Goal: Find specific page/section: Find specific page/section

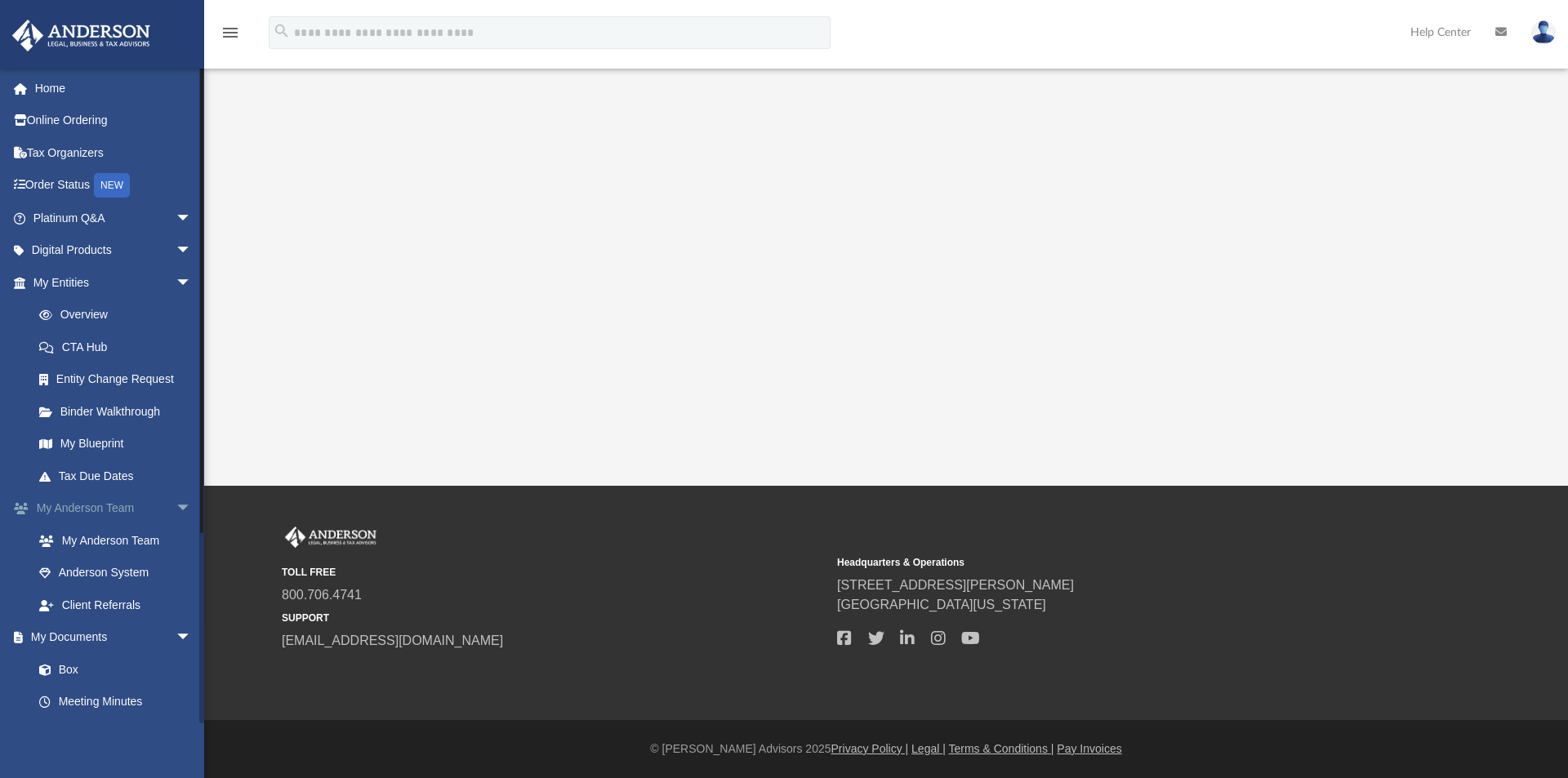
click at [112, 511] on link "My [PERSON_NAME] Team arrow_drop_down" at bounding box center [114, 508] width 205 height 33
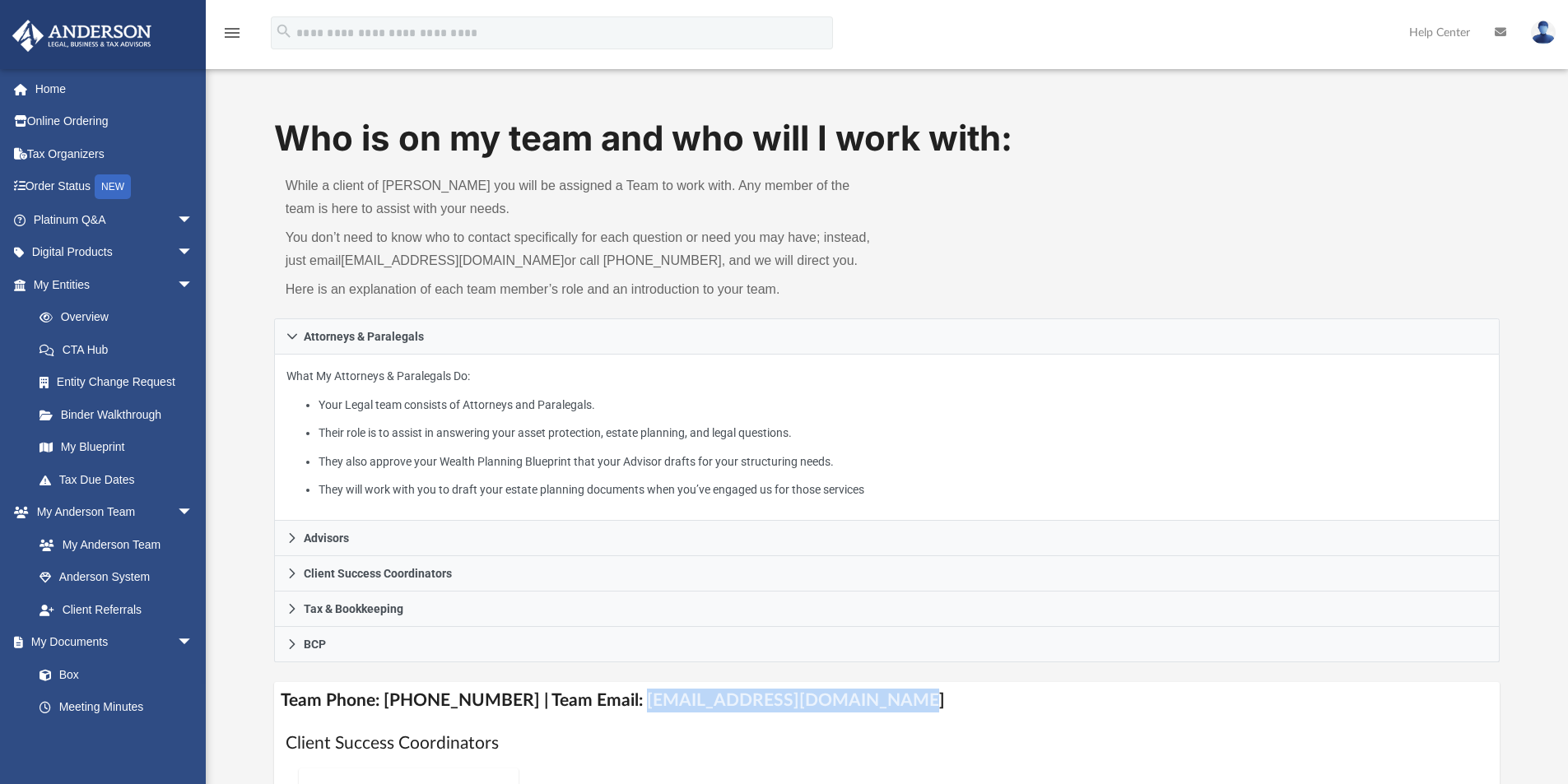
drag, startPoint x: 882, startPoint y: 698, endPoint x: 616, endPoint y: 712, distance: 266.4
click at [616, 712] on h4 "Team Phone: [PHONE_NUMBER] | Team Email: [EMAIL_ADDRESS][DOMAIN_NAME]" at bounding box center [887, 701] width 1226 height 37
copy h4 "[EMAIL_ADDRESS][DOMAIN_NAME]"
click at [77, 677] on link "Box" at bounding box center [120, 675] width 195 height 33
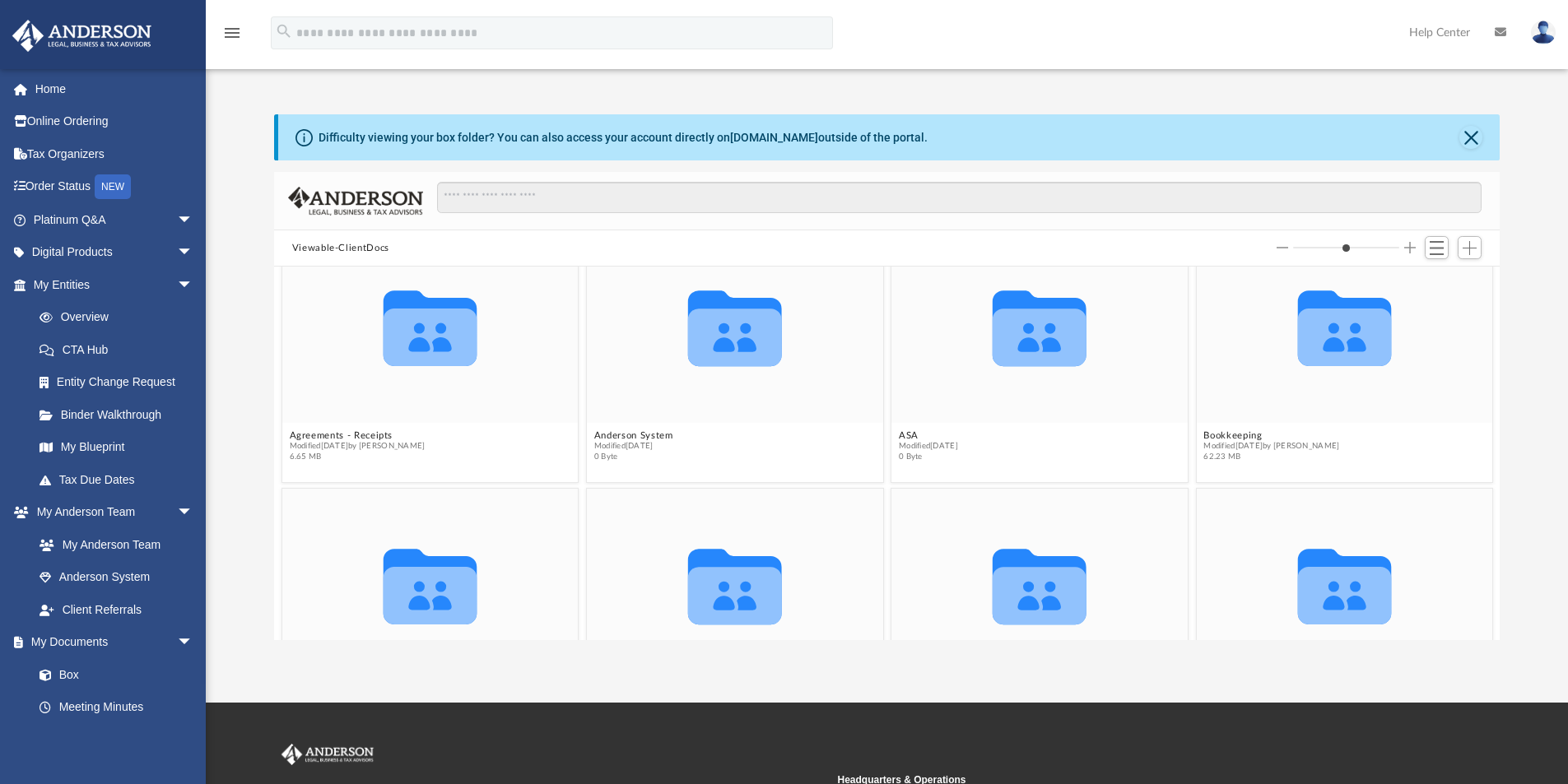
scroll to position [151, 0]
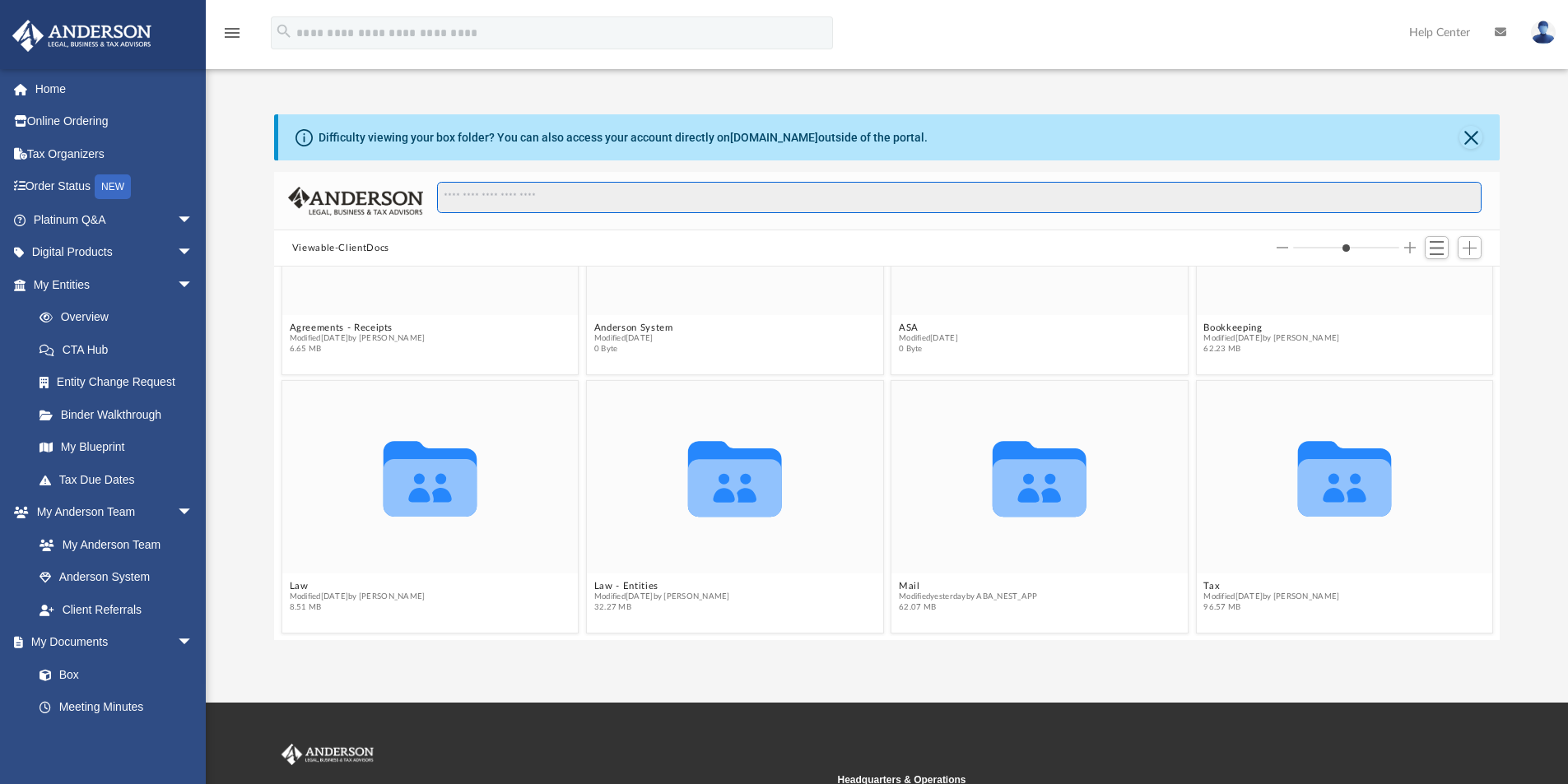
click at [600, 202] on input "Search files and folders" at bounding box center [960, 198] width 1045 height 31
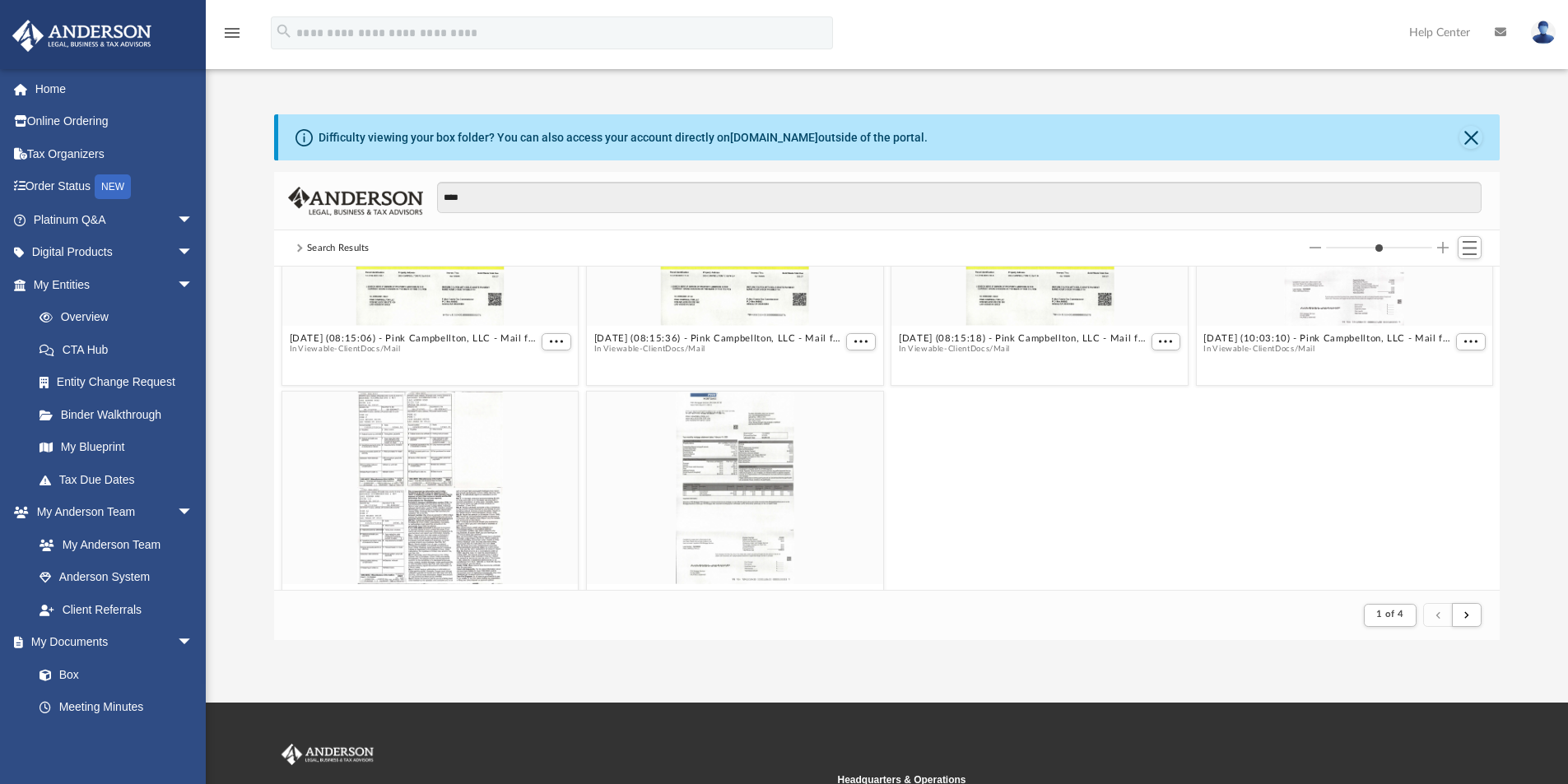
scroll to position [3044, 0]
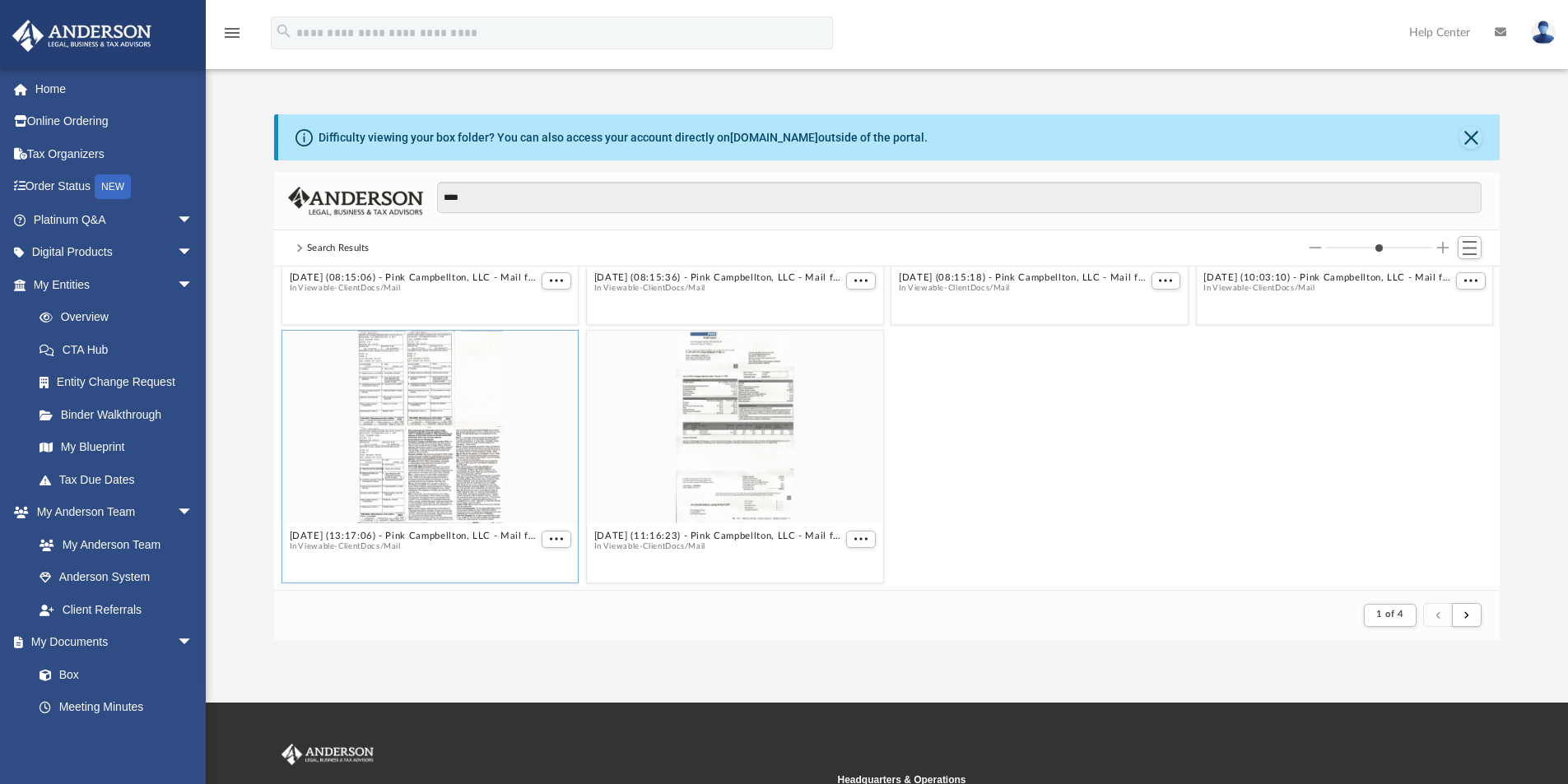
click at [403, 395] on div "grid" at bounding box center [431, 427] width 296 height 193
click at [457, 423] on div "grid" at bounding box center [431, 427] width 296 height 193
click at [531, 402] on div "grid" at bounding box center [431, 427] width 296 height 193
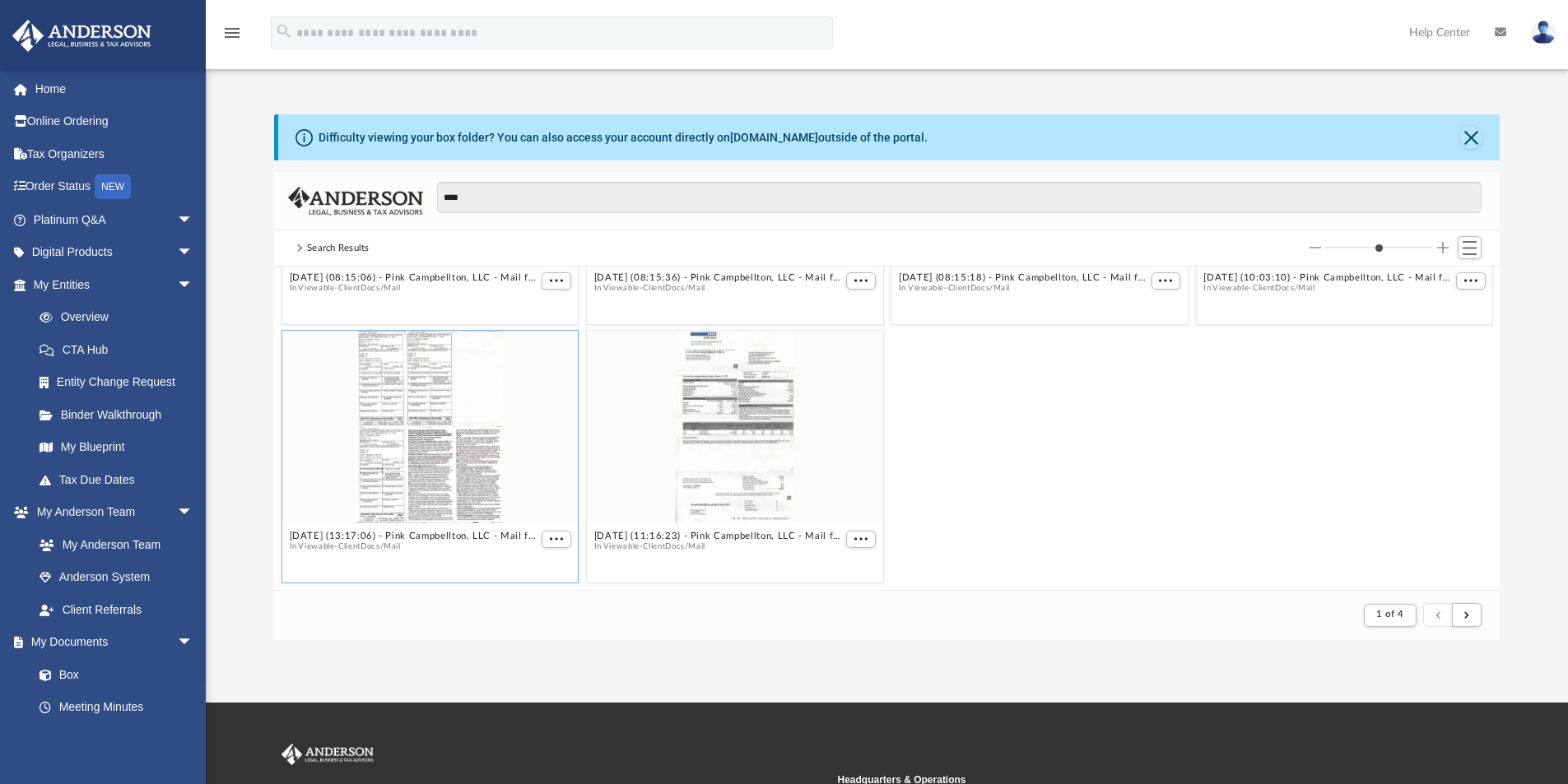
click at [531, 402] on div "grid" at bounding box center [431, 427] width 296 height 193
click at [553, 542] on span "More options" at bounding box center [556, 539] width 13 height 8
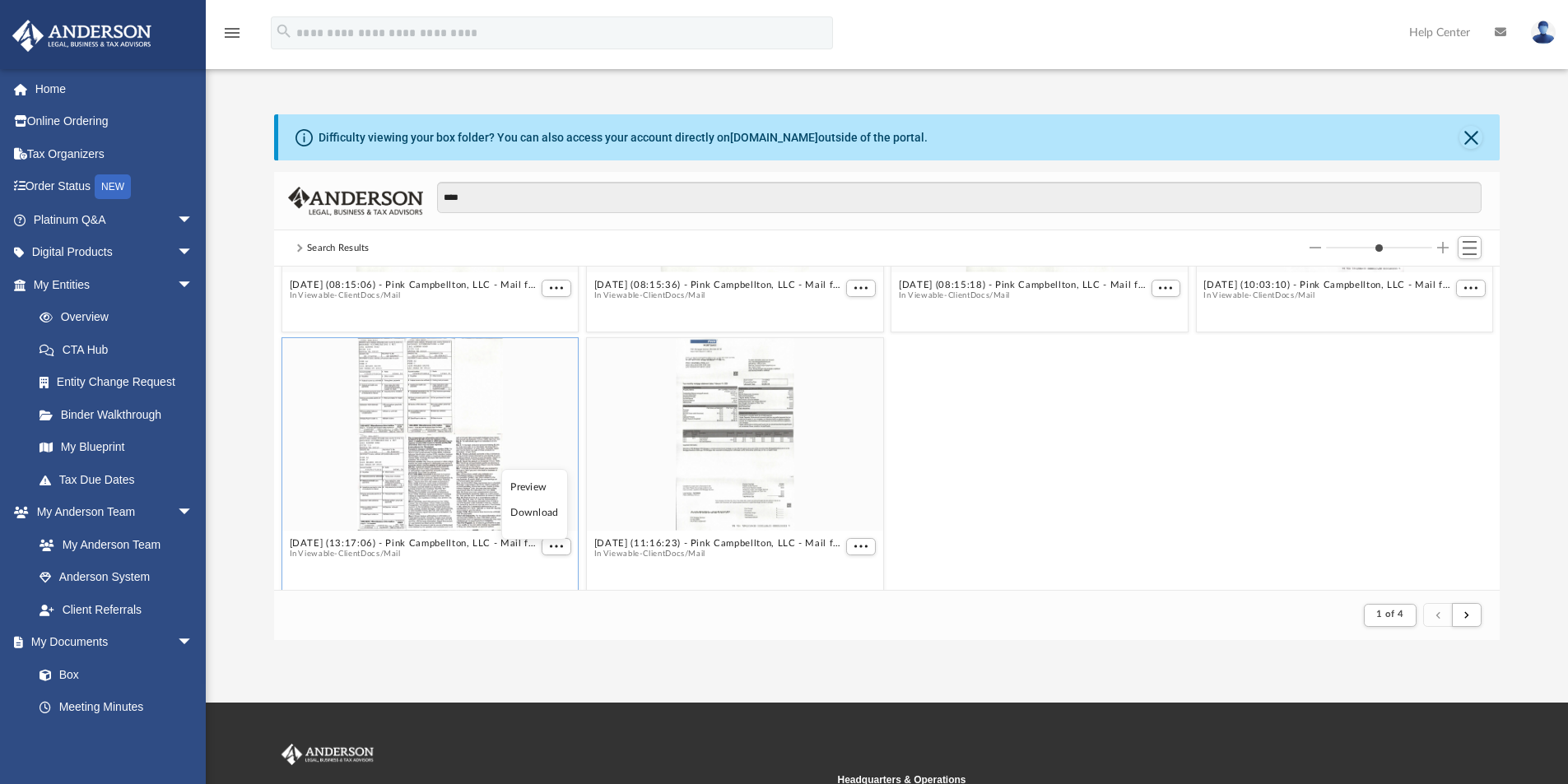
click at [526, 479] on li "Preview" at bounding box center [534, 488] width 48 height 17
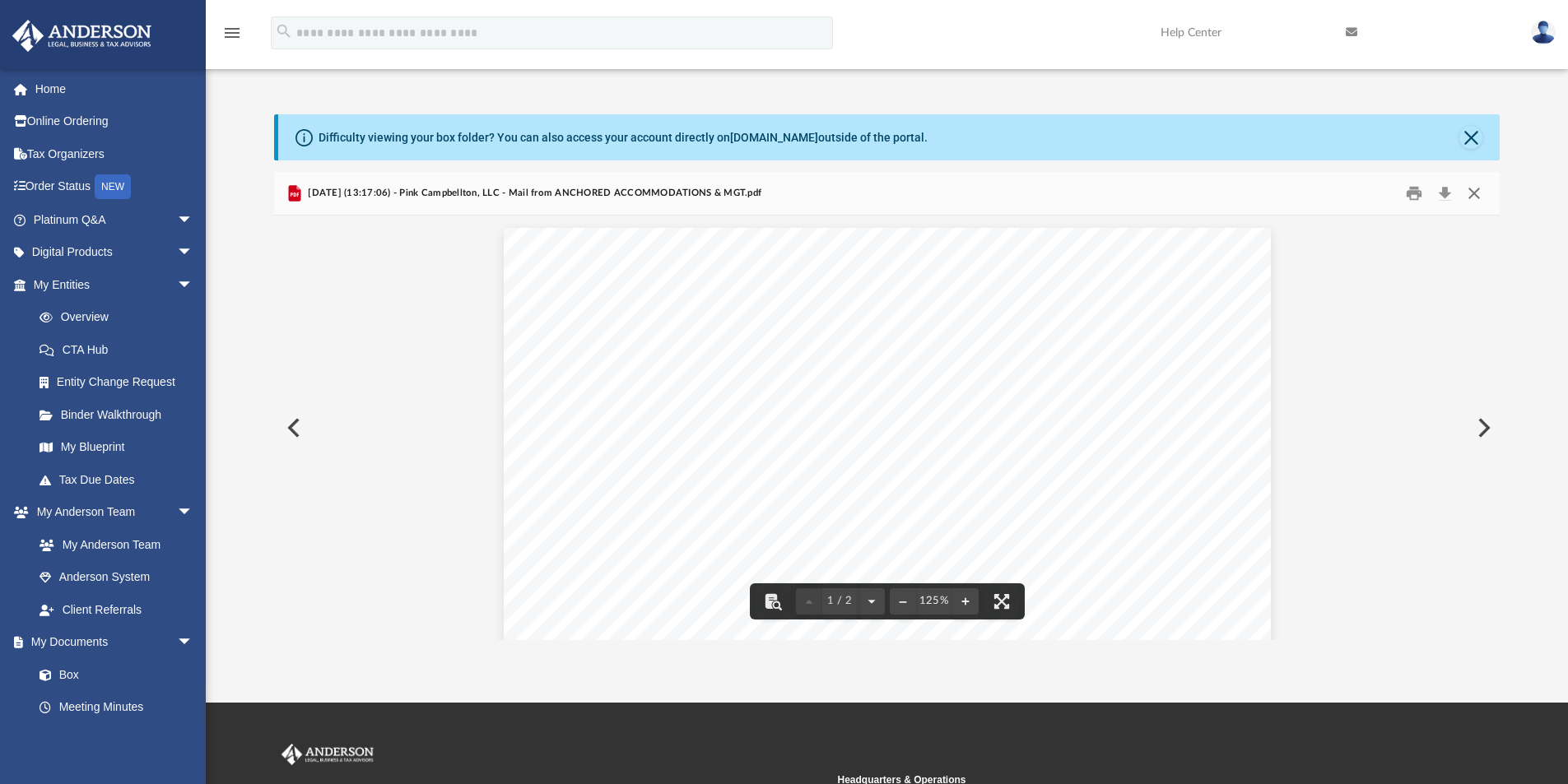
click at [1473, 195] on button "Close" at bounding box center [1474, 194] width 29 height 26
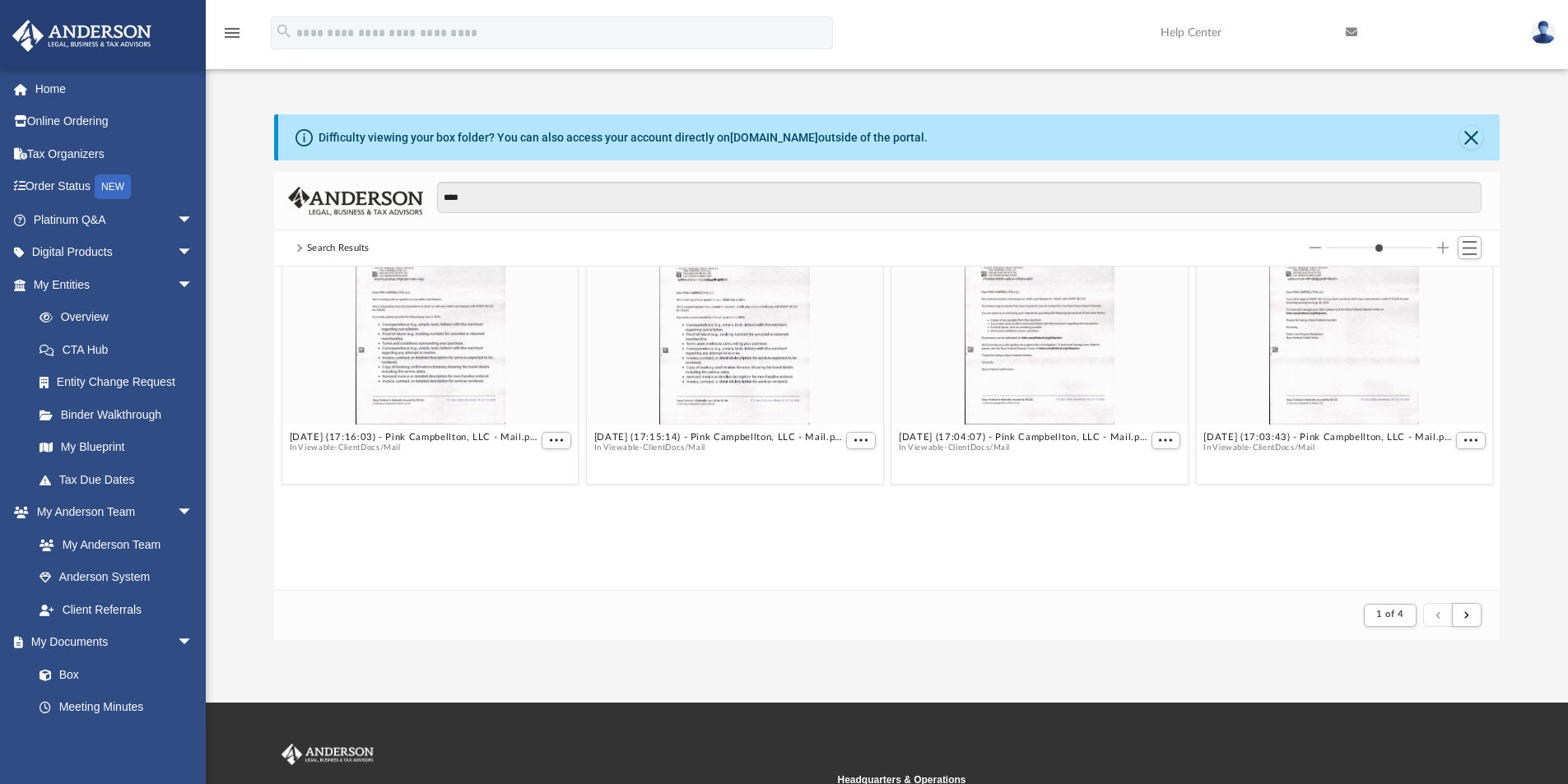
scroll to position [0, 0]
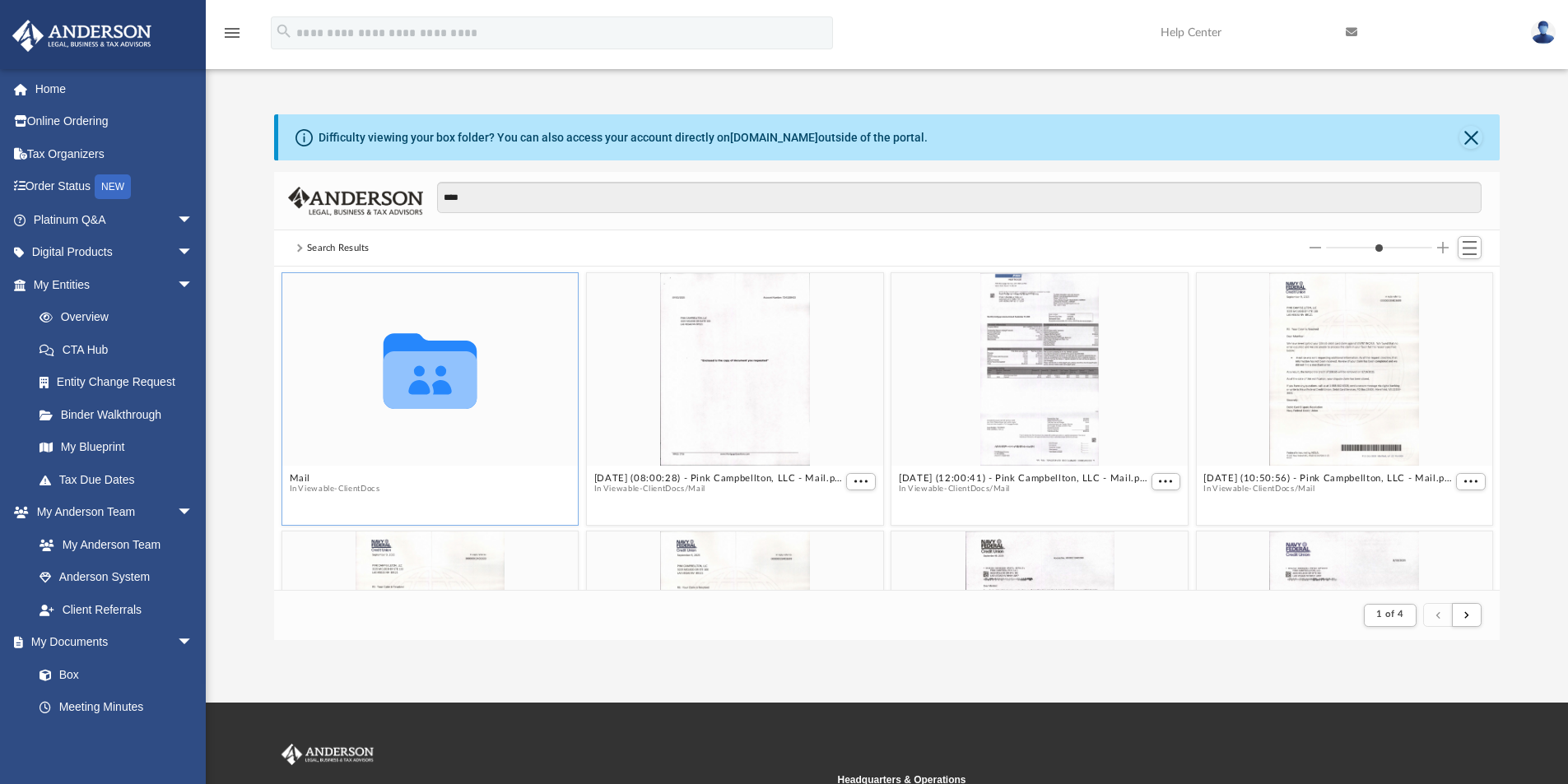
click at [487, 426] on icon "Collaborated Folder" at bounding box center [429, 370] width 177 height 115
click at [552, 199] on input "****" at bounding box center [960, 198] width 1045 height 31
type input "*"
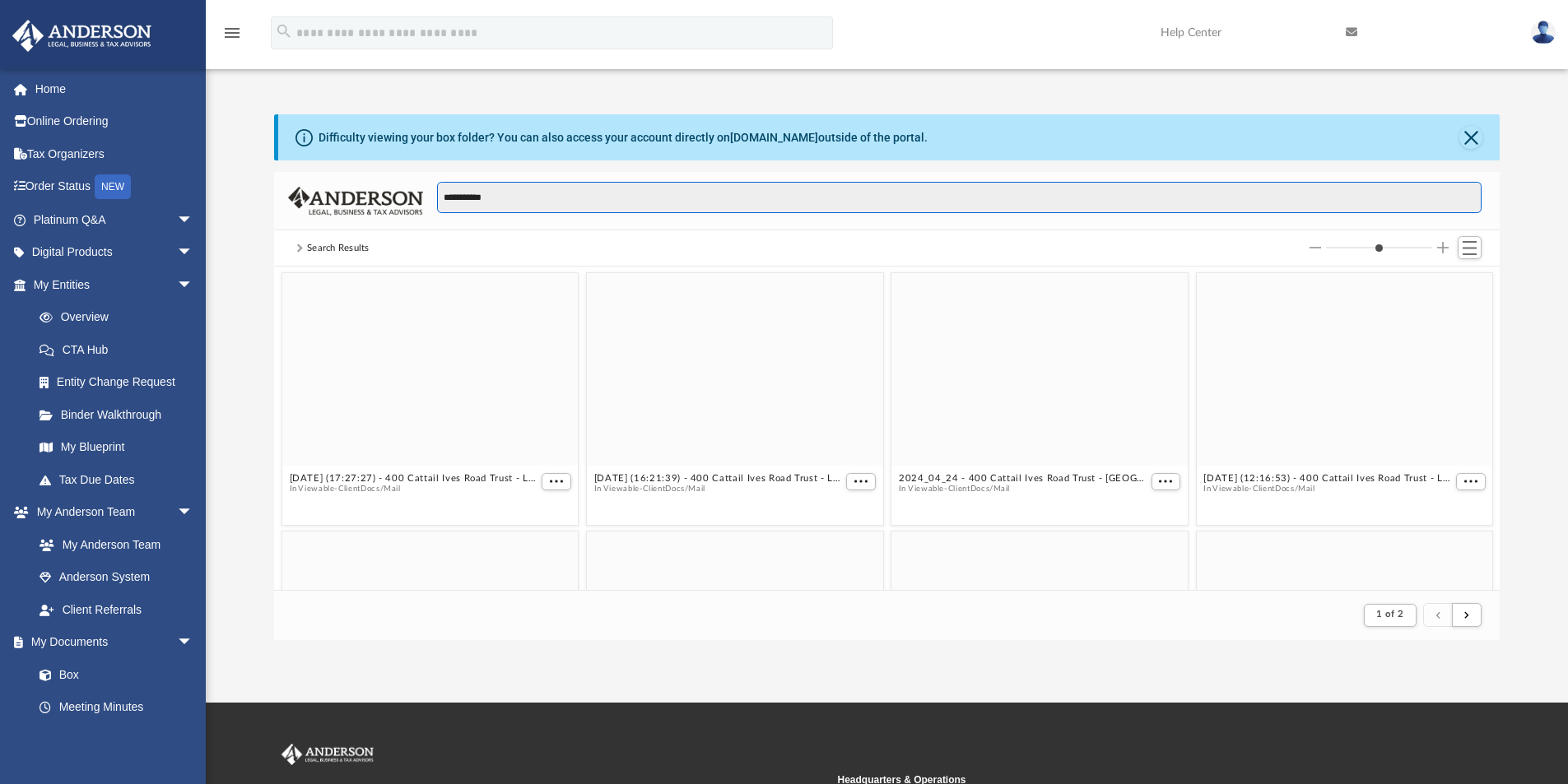
scroll to position [311, 1213]
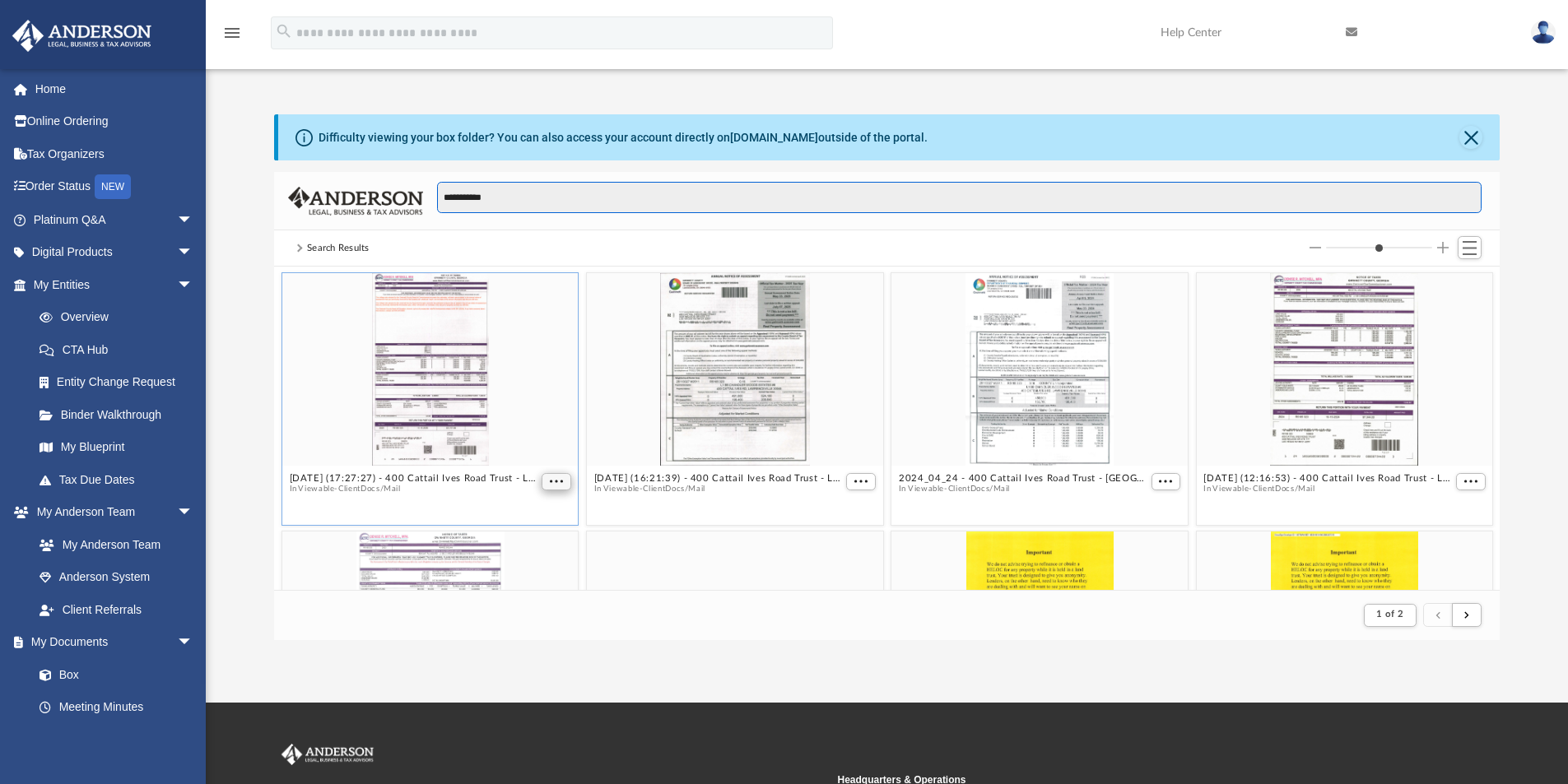
type input "**********"
click at [545, 483] on button "More options" at bounding box center [556, 481] width 29 height 17
click at [547, 518] on li "Preview" at bounding box center [534, 510] width 48 height 17
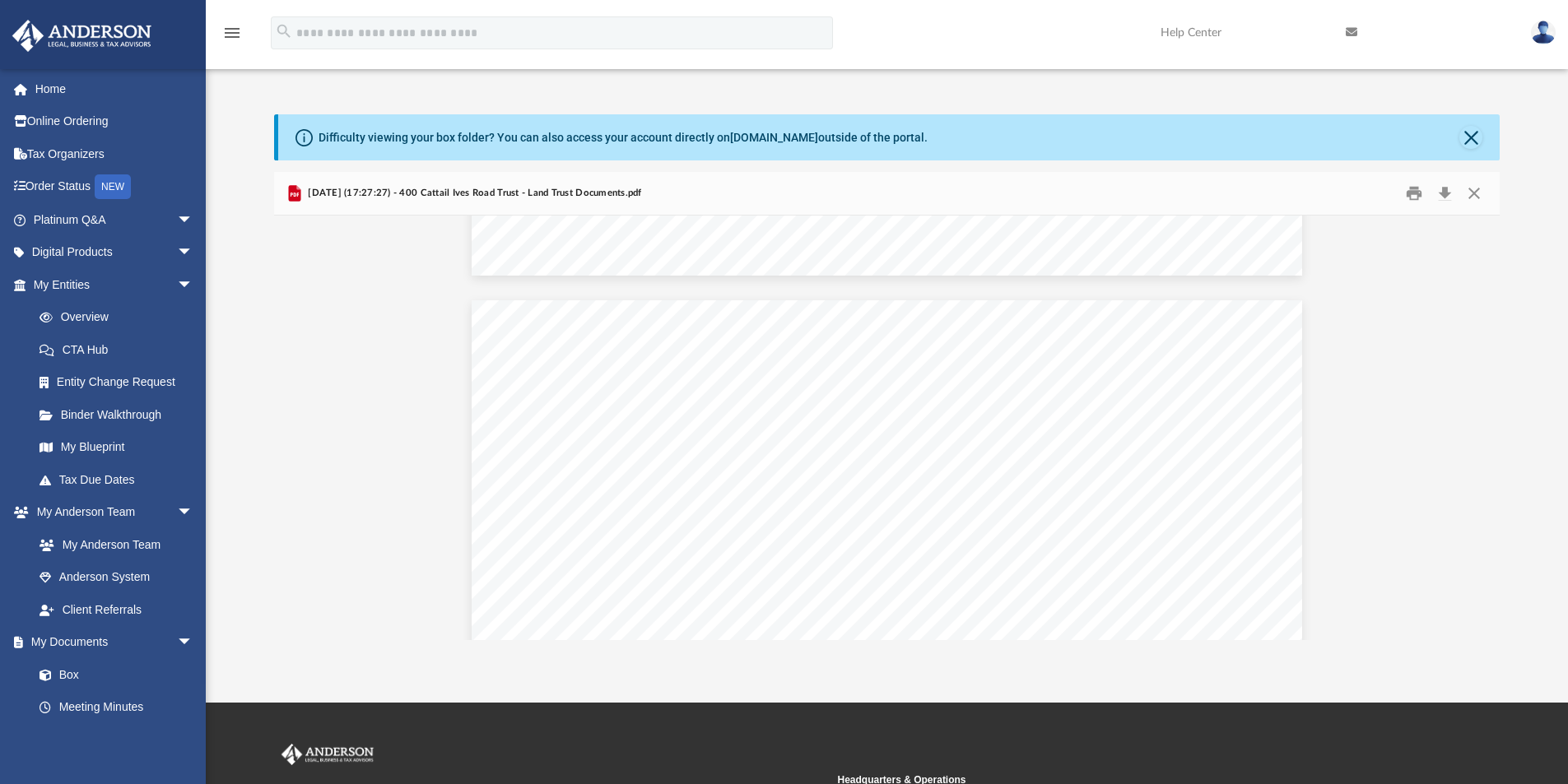
scroll to position [1302, 0]
click at [1419, 192] on button "Print" at bounding box center [1414, 194] width 33 height 26
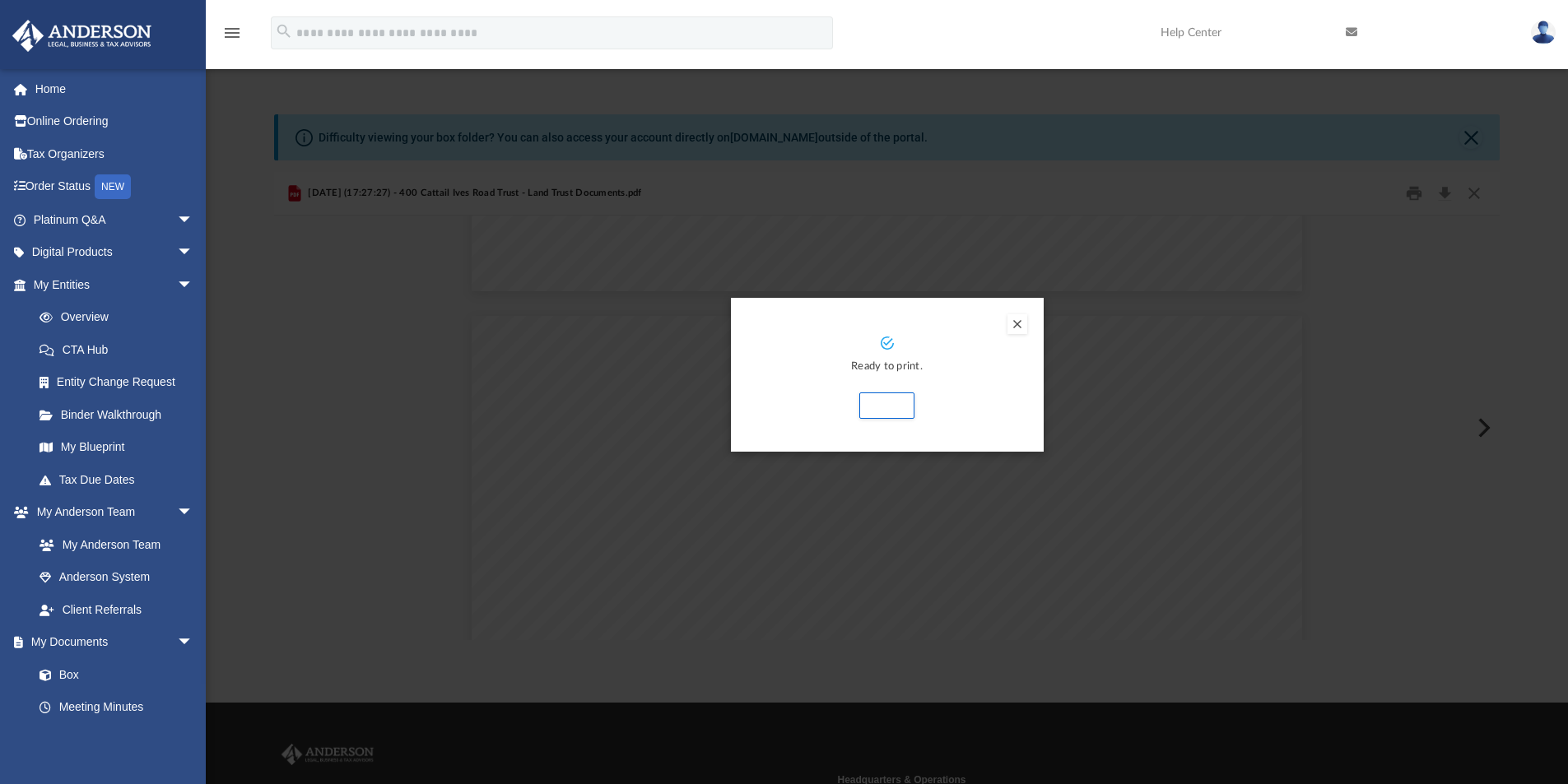
click at [1015, 324] on button "Preview" at bounding box center [1017, 325] width 20 height 20
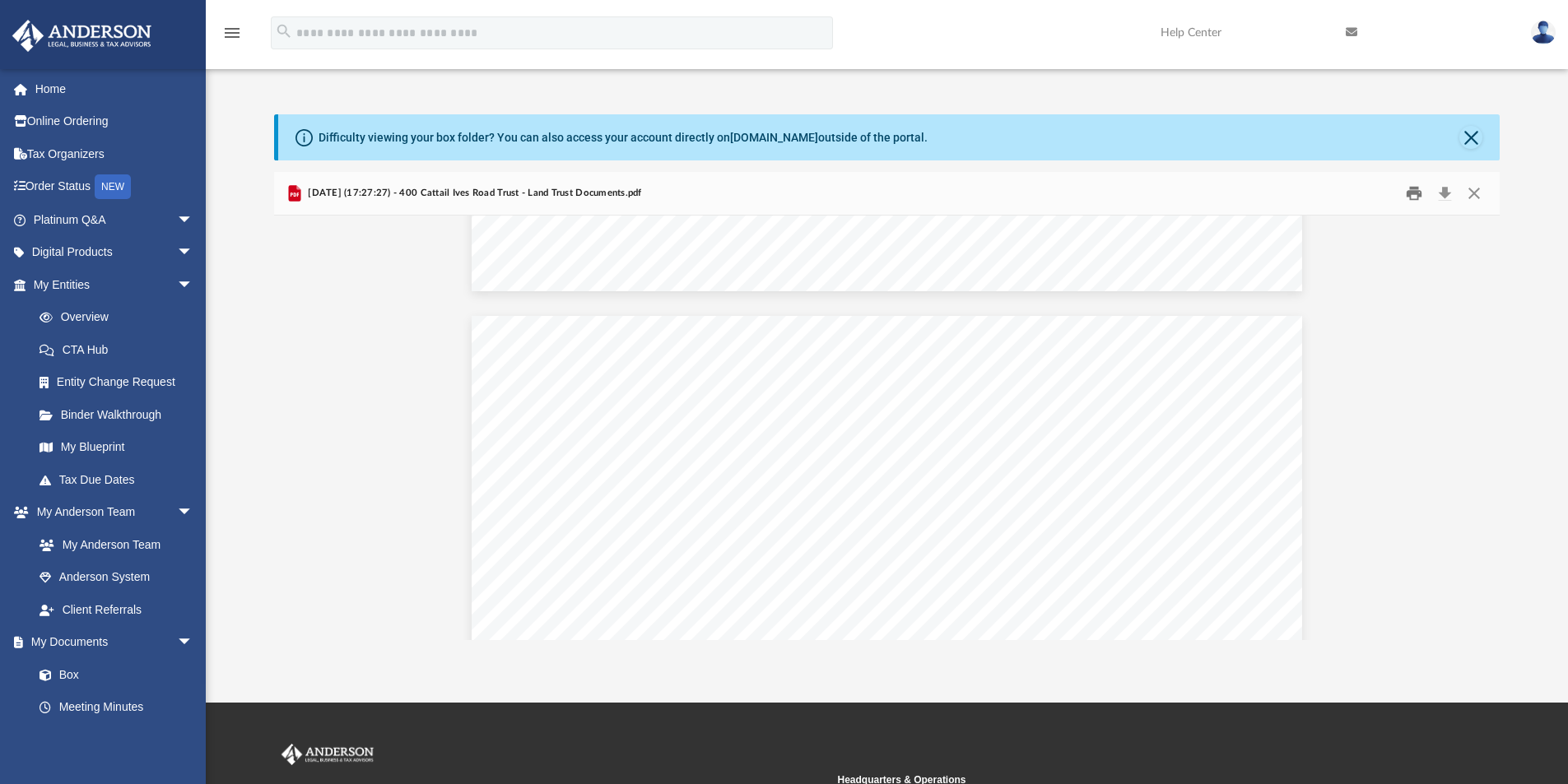
click at [1412, 185] on button "Print" at bounding box center [1414, 194] width 33 height 26
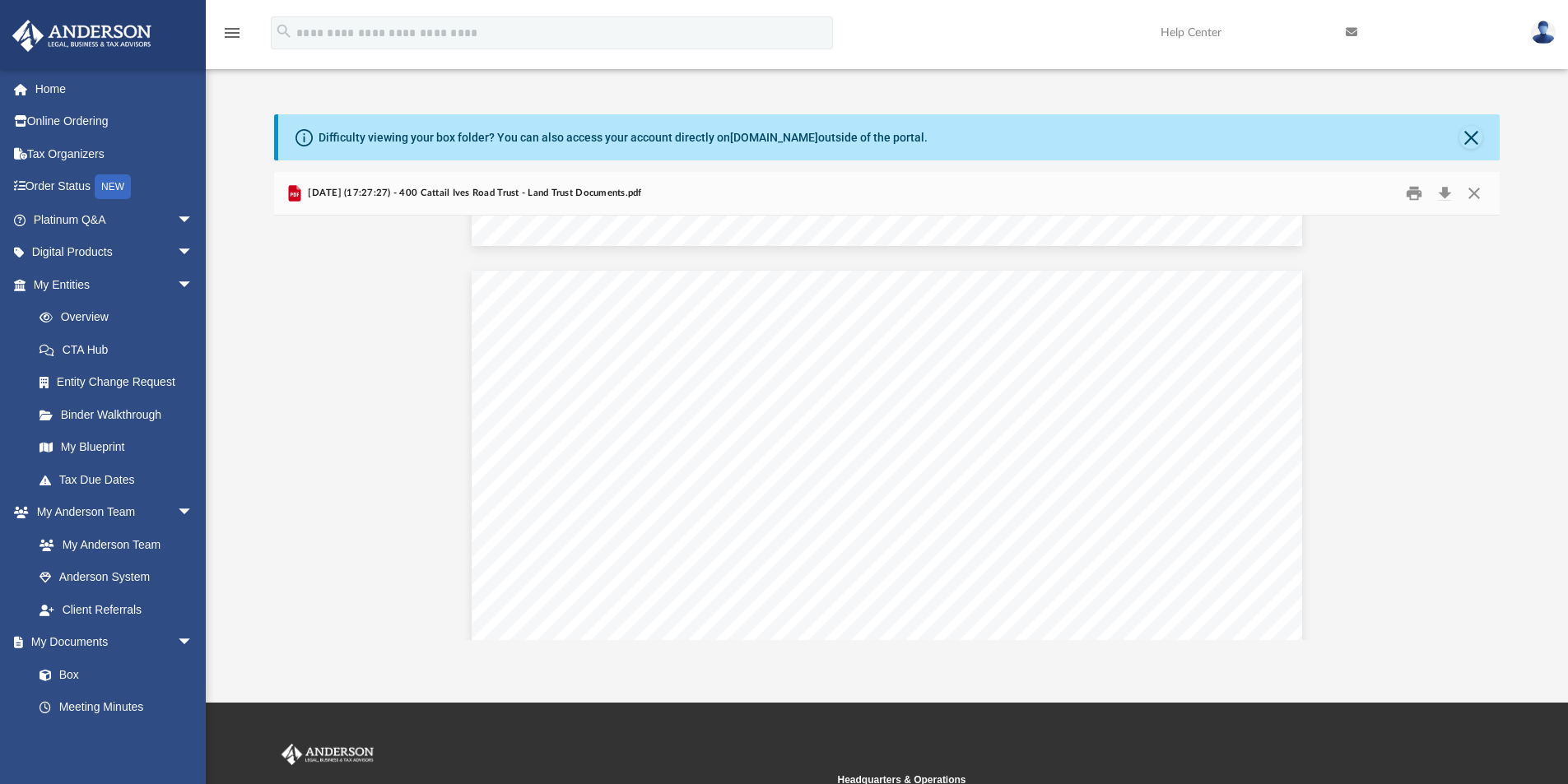
scroll to position [1439, 0]
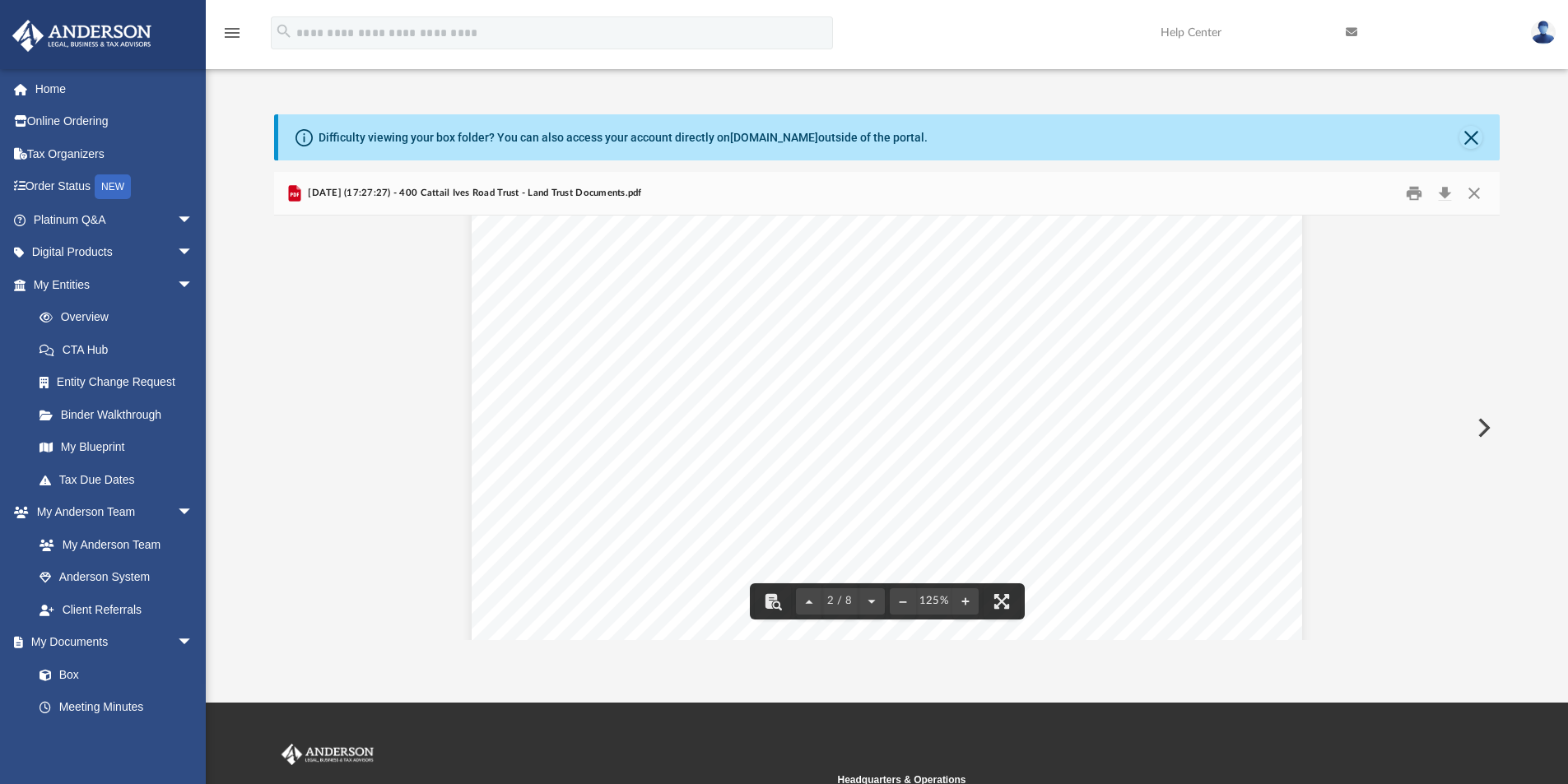
drag, startPoint x: 874, startPoint y: 326, endPoint x: 684, endPoint y: 304, distance: 191.3
drag, startPoint x: 607, startPoint y: 316, endPoint x: 770, endPoint y: 324, distance: 163.2
